Goal: Transaction & Acquisition: Purchase product/service

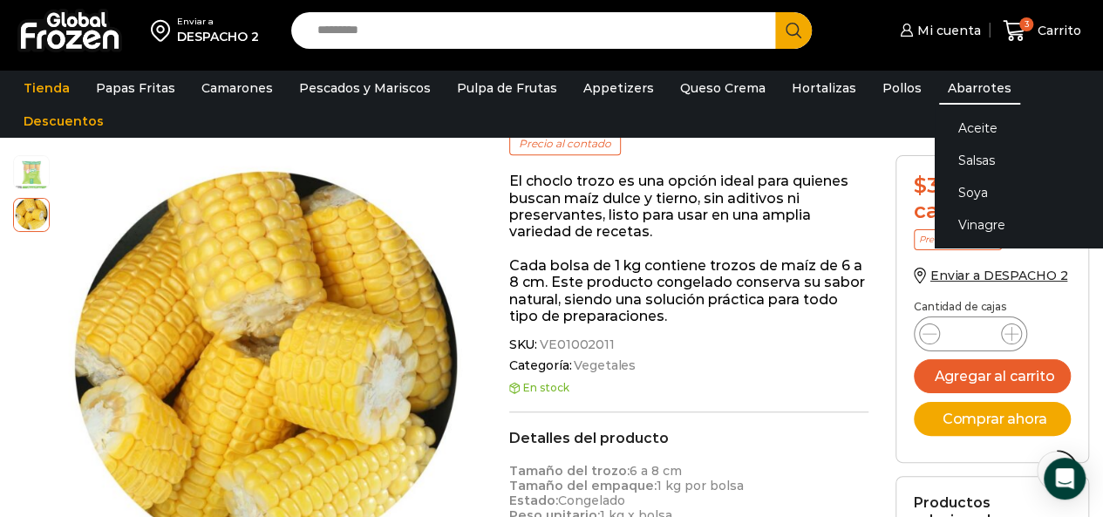
click at [979, 91] on link "Abarrotes" at bounding box center [979, 87] width 81 height 33
click at [959, 167] on link "Salsas" at bounding box center [1045, 161] width 220 height 32
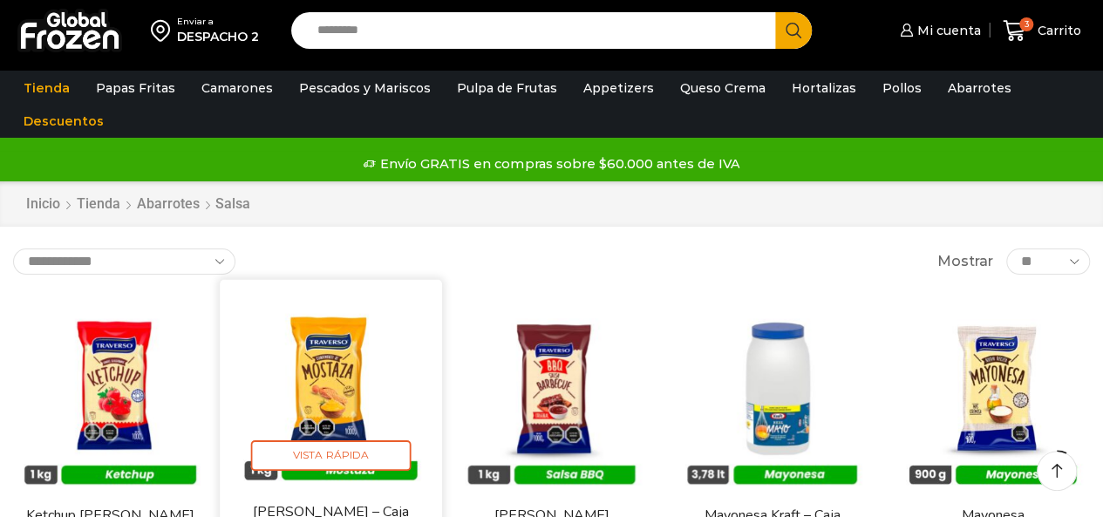
scroll to position [87, 0]
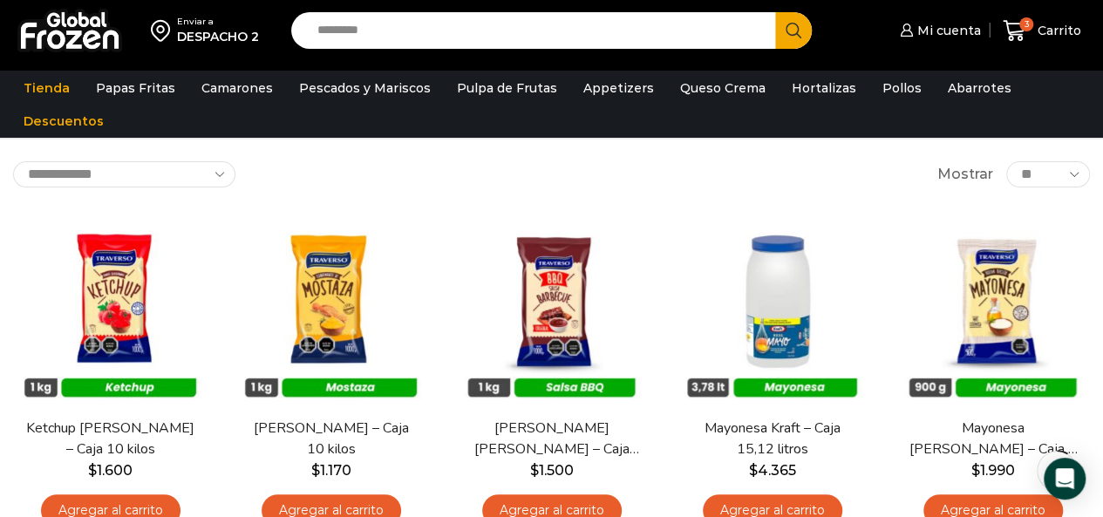
drag, startPoint x: 368, startPoint y: 13, endPoint x: 387, endPoint y: 17, distance: 19.7
click at [370, 13] on input "Search input" at bounding box center [538, 30] width 459 height 37
click at [203, 34] on div "DESPACHO 2" at bounding box center [218, 36] width 82 height 17
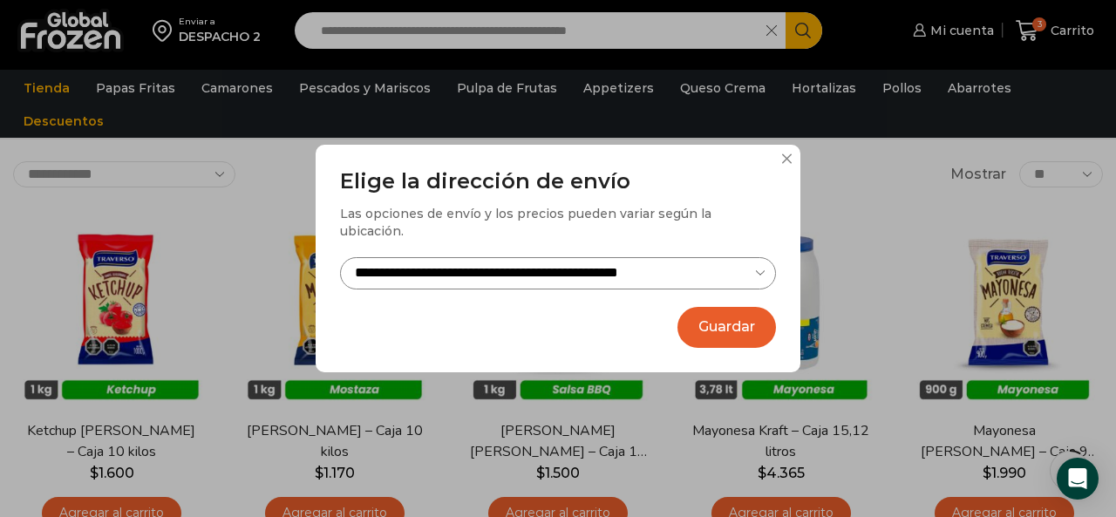
click at [784, 164] on button at bounding box center [786, 158] width 10 height 10
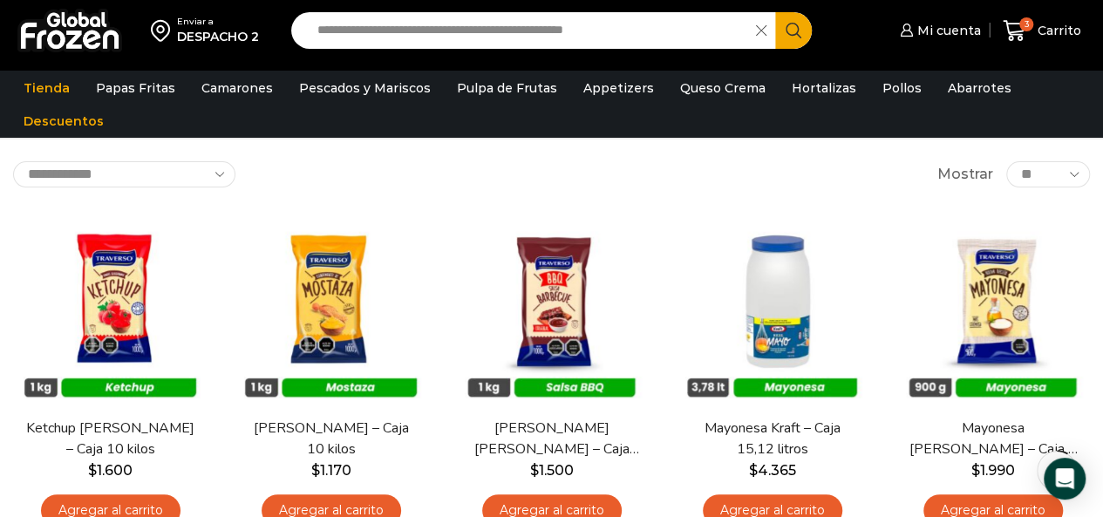
click at [718, 24] on input "**********" at bounding box center [528, 30] width 439 height 37
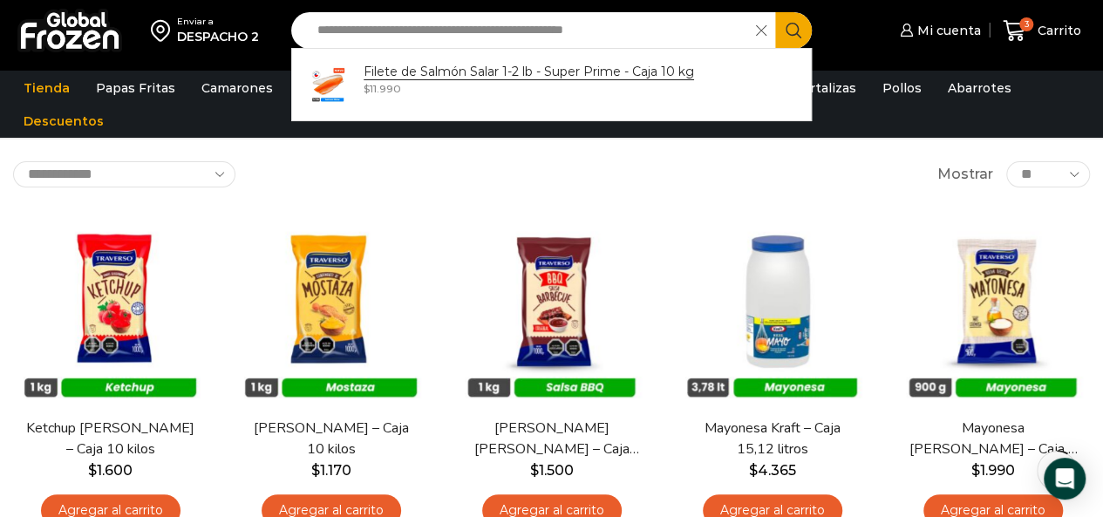
drag, startPoint x: 277, startPoint y: 36, endPoint x: 187, endPoint y: 36, distance: 90.7
click at [187, 36] on div "**********" at bounding box center [551, 30] width 1094 height 61
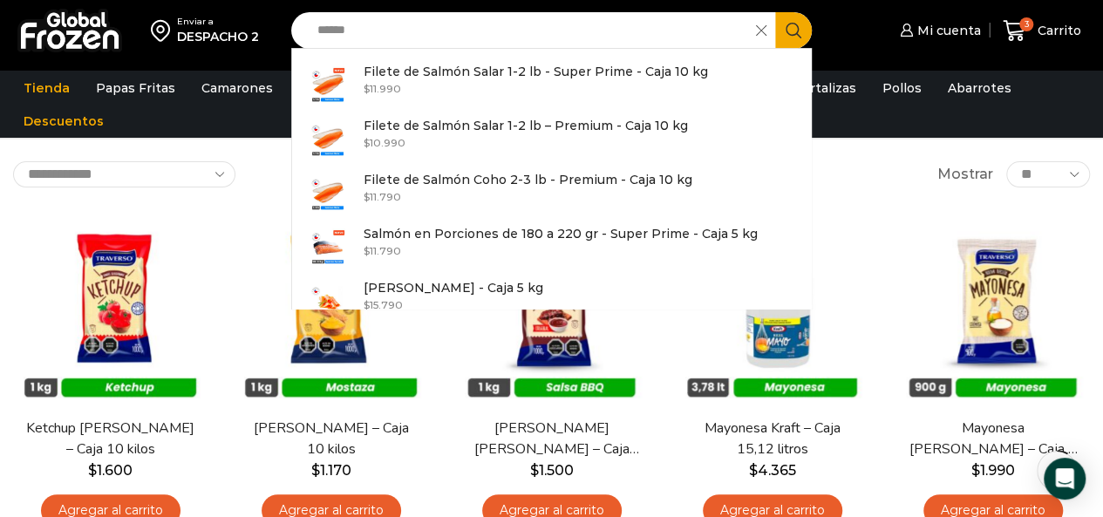
type input "******"
click at [775, 12] on button "Search" at bounding box center [793, 30] width 37 height 37
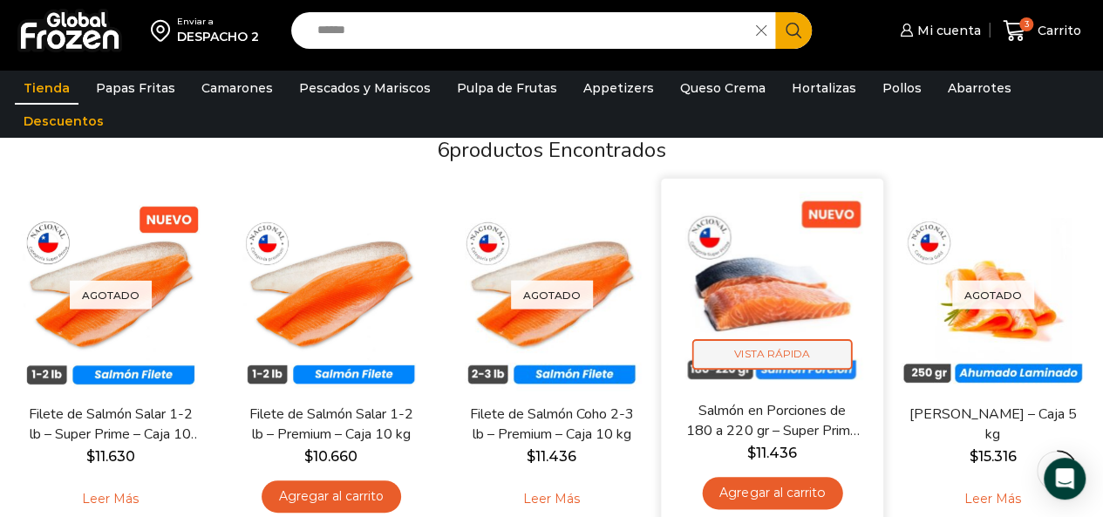
scroll to position [174, 0]
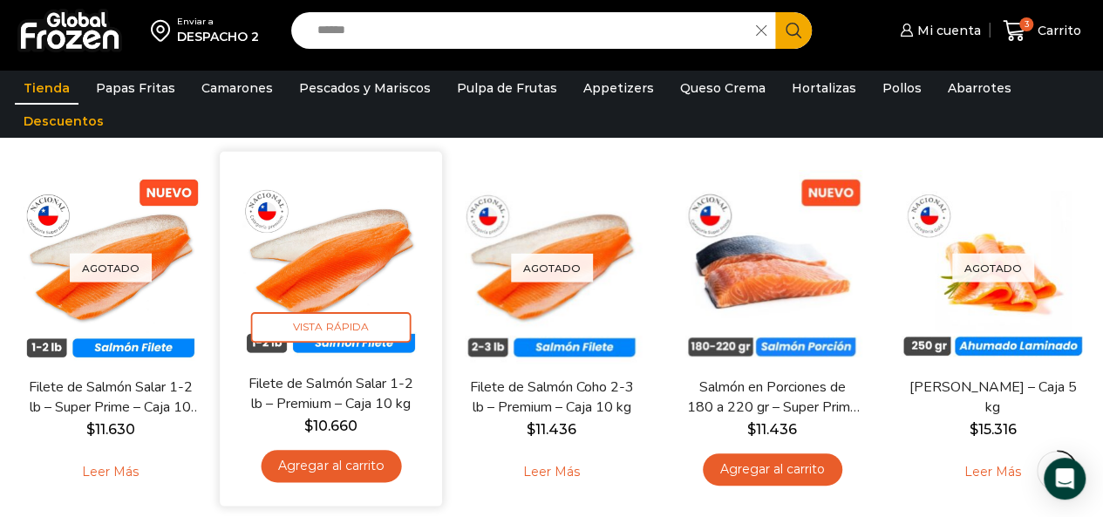
click at [345, 259] on img at bounding box center [331, 263] width 196 height 196
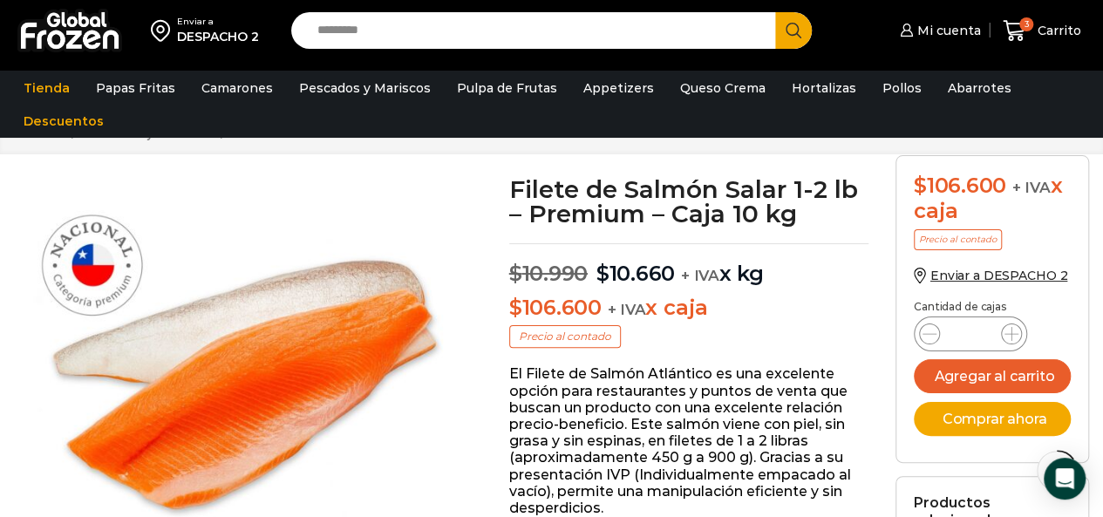
scroll to position [262, 0]
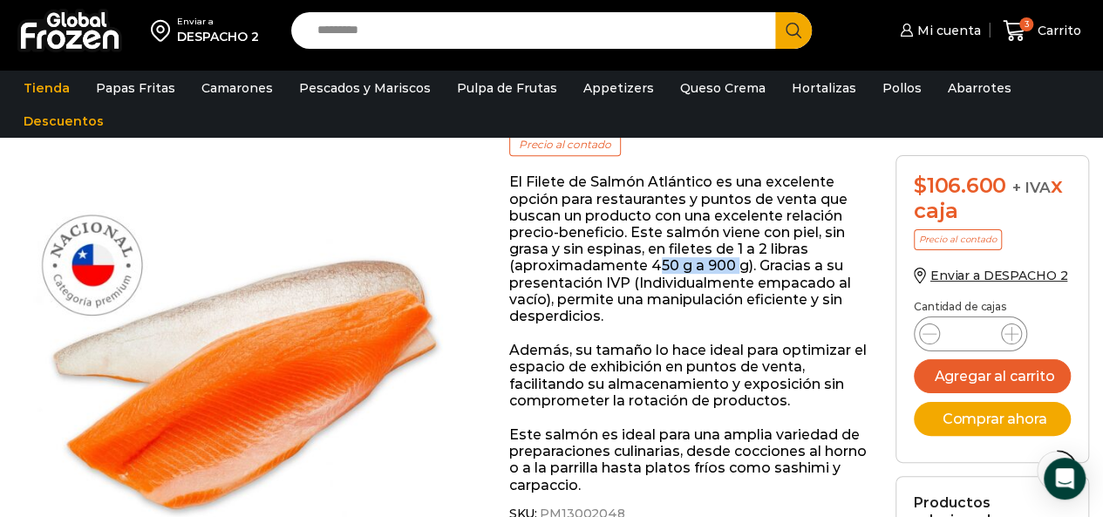
drag, startPoint x: 654, startPoint y: 268, endPoint x: 738, endPoint y: 258, distance: 85.1
click at [738, 258] on p "El Filete de Salmón Atlántico es una excelente opción para restaurantes y punto…" at bounding box center [689, 248] width 360 height 151
click at [740, 262] on p "El Filete de Salmón Atlántico es una excelente opción para restaurantes y punto…" at bounding box center [689, 248] width 360 height 151
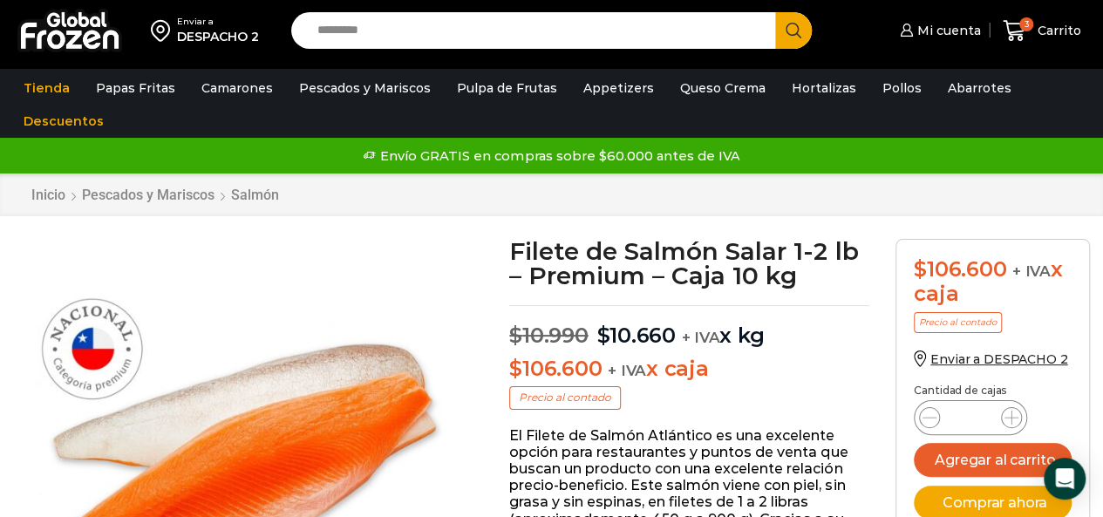
click at [509, 247] on h1 "Filete de Salmón Salar 1-2 lb – Premium – Caja 10 kg" at bounding box center [689, 263] width 360 height 49
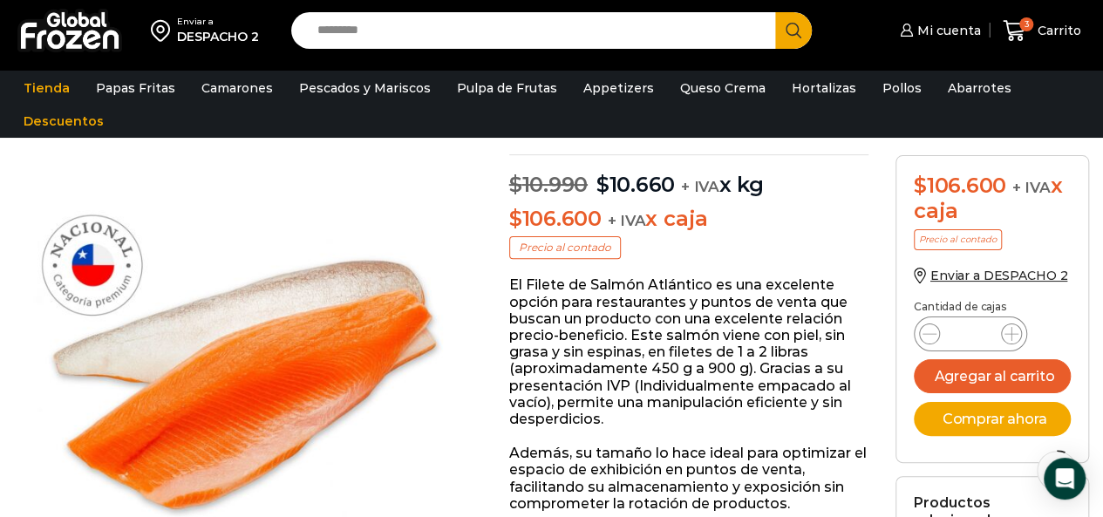
scroll to position [174, 0]
